Goal: Task Accomplishment & Management: Manage account settings

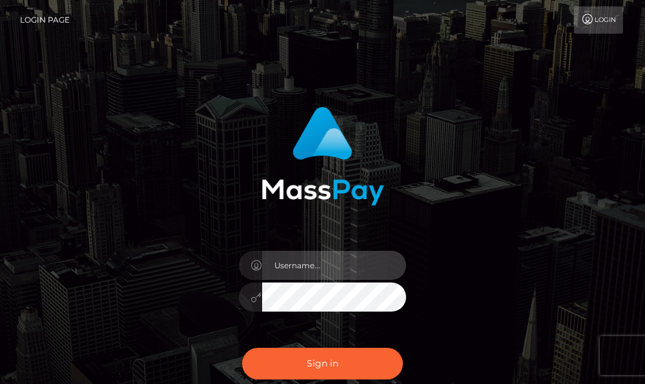
click at [313, 264] on input "text" at bounding box center [334, 265] width 145 height 29
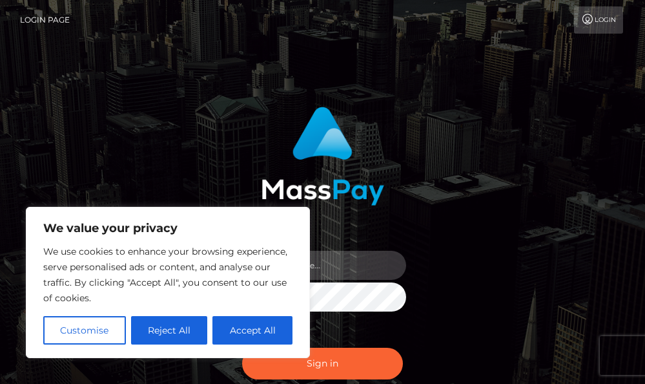
type input "[EMAIL_ADDRESS][DOMAIN_NAME]"
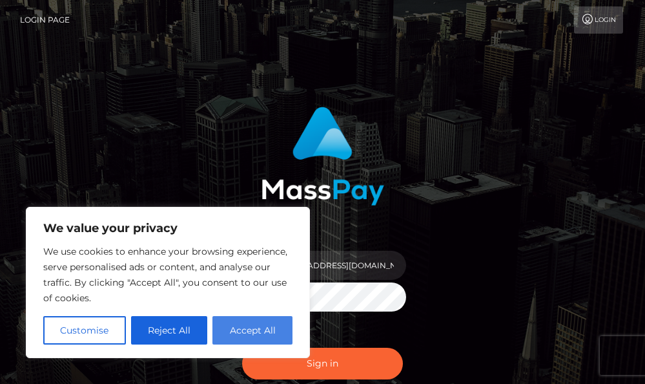
click at [249, 328] on button "Accept All" at bounding box center [252, 330] width 80 height 28
checkbox input "true"
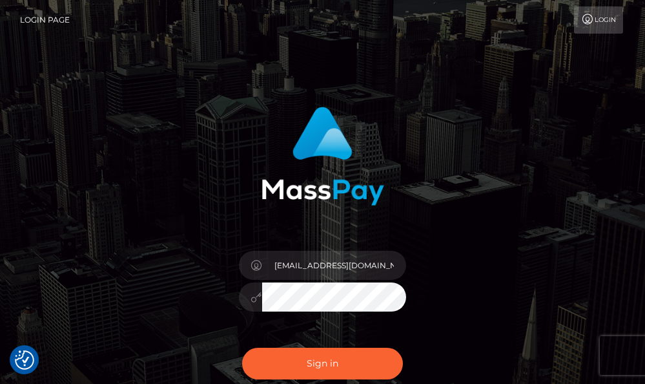
click at [242, 347] on button "Sign in" at bounding box center [322, 363] width 161 height 32
